Goal: Task Accomplishment & Management: Manage account settings

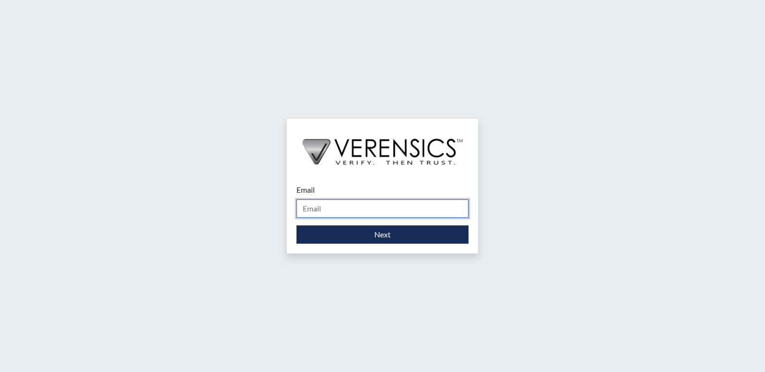
click at [325, 209] on input "Email" at bounding box center [383, 208] width 172 height 18
type input "[DOMAIN_NAME][EMAIL_ADDRESS][DOMAIN_NAME]"
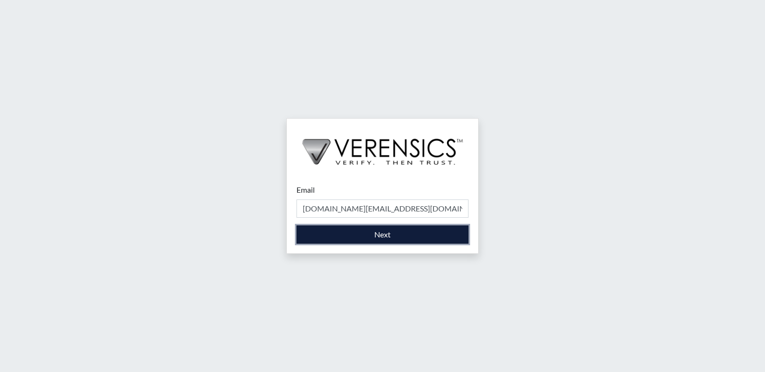
click at [380, 236] on button "Next" at bounding box center [383, 234] width 172 height 18
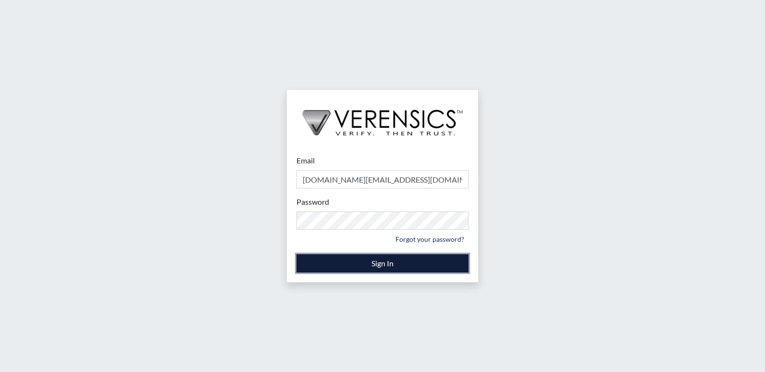
click at [379, 268] on button "Sign In" at bounding box center [383, 263] width 172 height 18
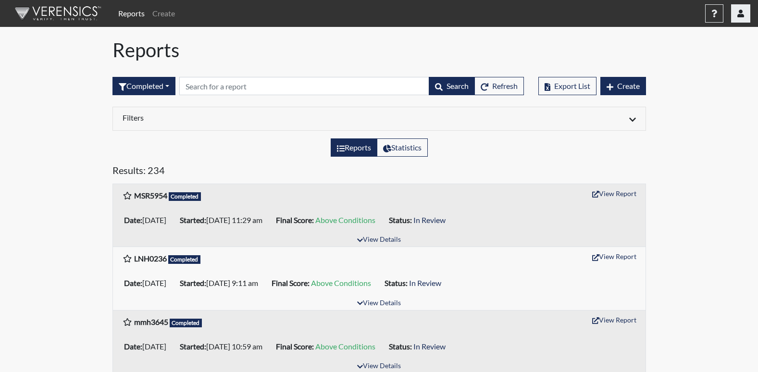
click at [740, 15] on icon "button" at bounding box center [740, 14] width 7 height 8
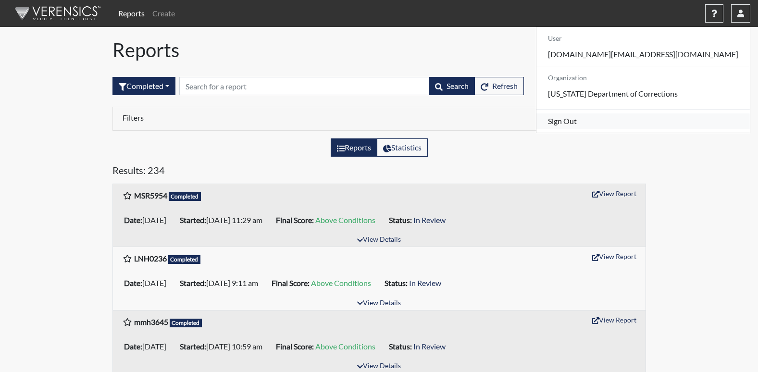
click at [679, 129] on link "Sign Out" at bounding box center [642, 120] width 213 height 15
